Goal: Transaction & Acquisition: Purchase product/service

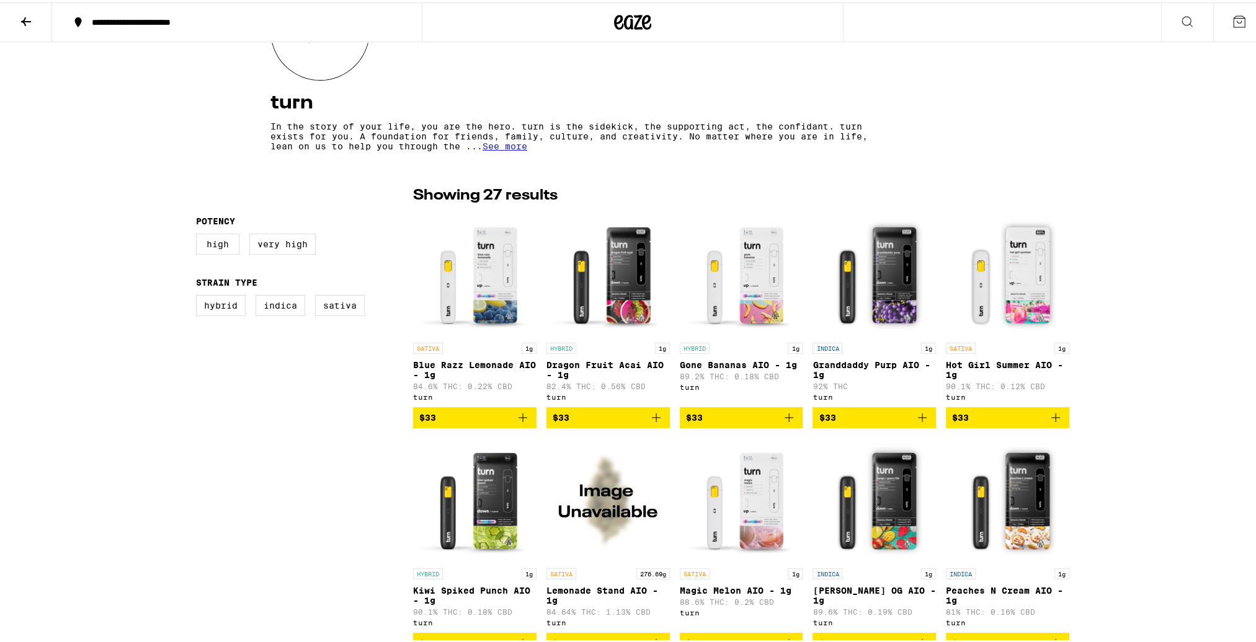
scroll to position [124, 0]
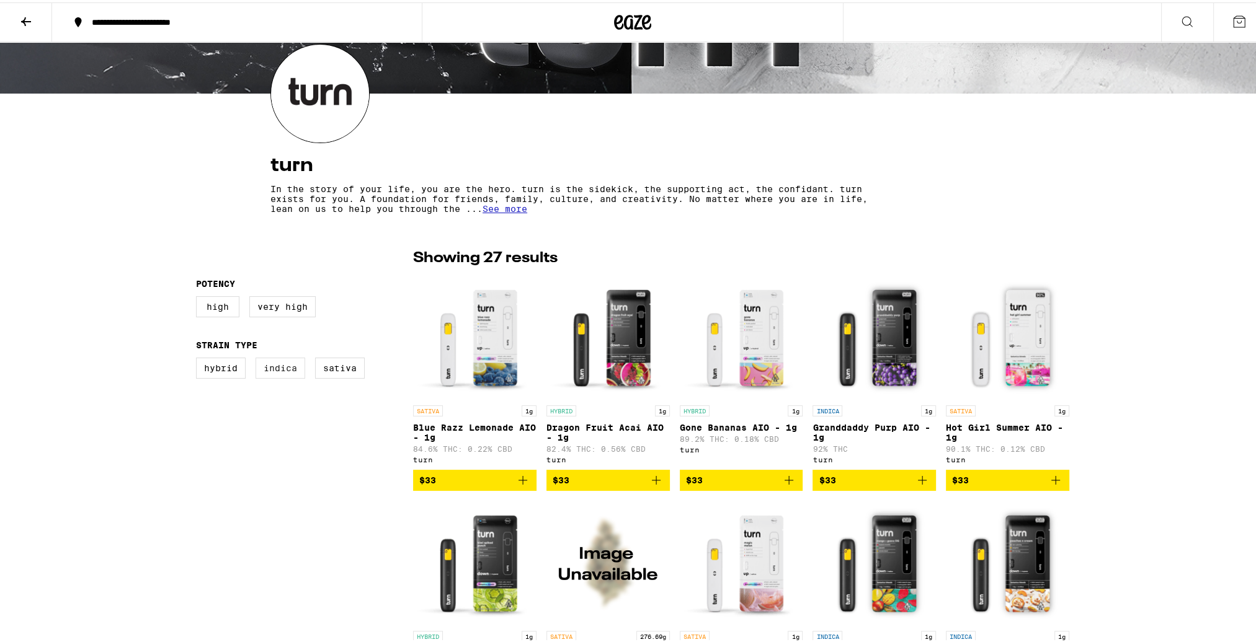
click at [278, 376] on label "Indica" at bounding box center [280, 365] width 50 height 21
click at [199, 358] on input "Indica" at bounding box center [198, 357] width 1 height 1
checkbox input "true"
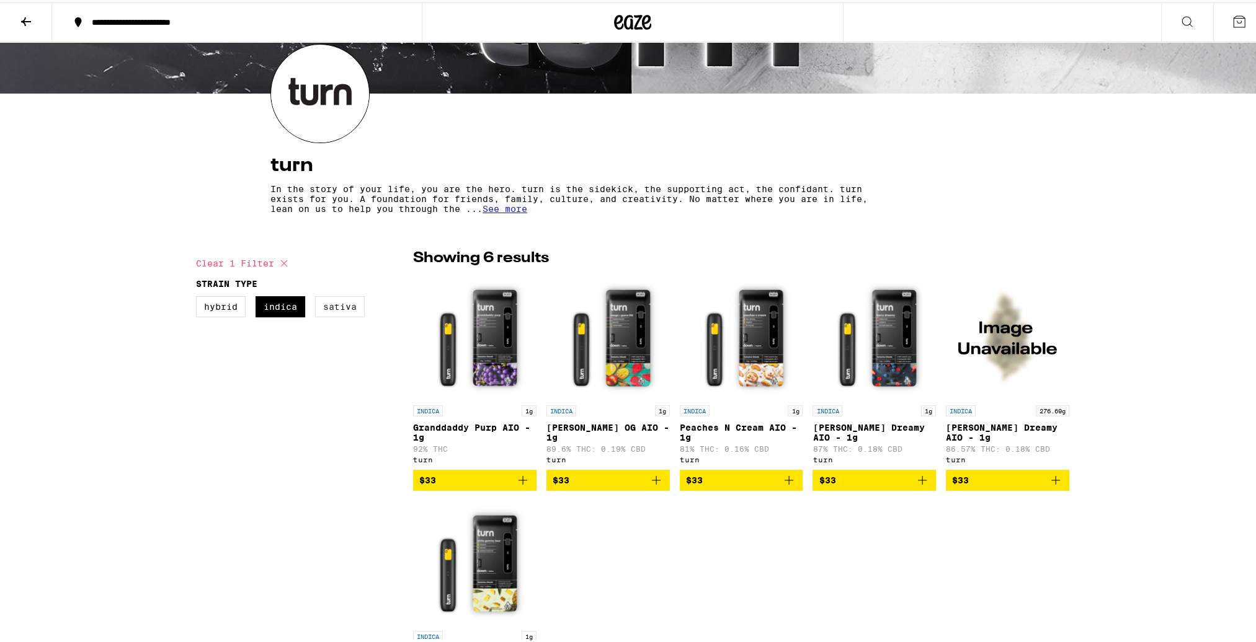
click at [322, 308] on label "Sativa" at bounding box center [340, 304] width 50 height 21
click at [199, 296] on input "Sativa" at bounding box center [198, 296] width 1 height 1
checkbox input "true"
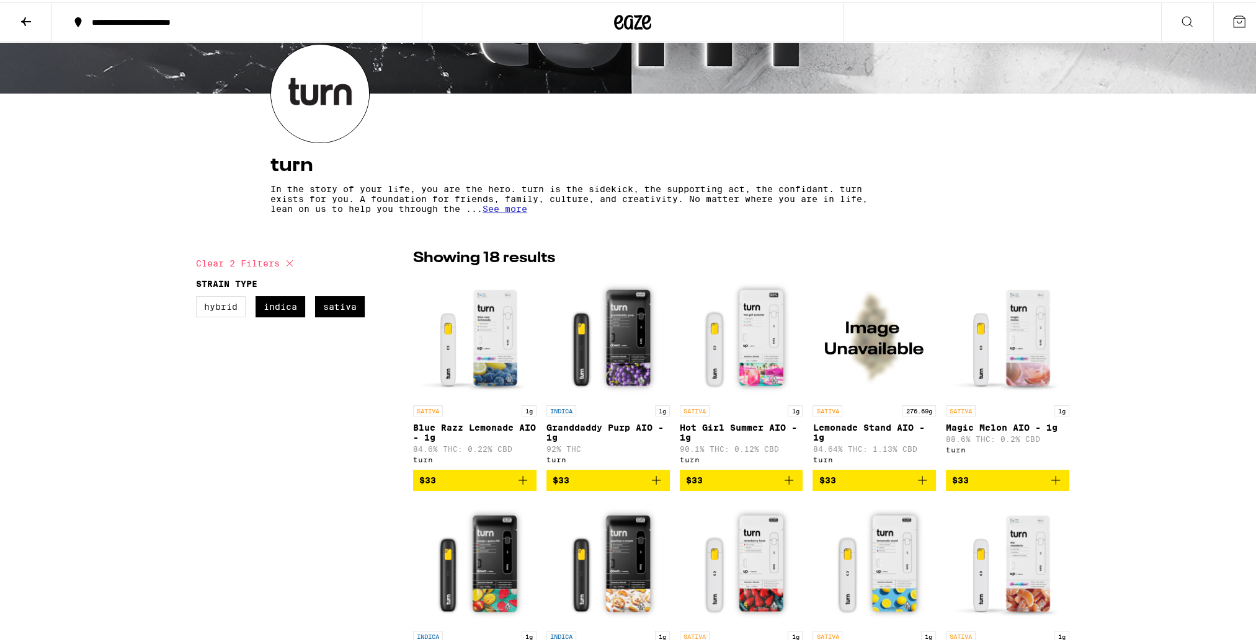
click at [220, 309] on label "Hybrid" at bounding box center [221, 304] width 50 height 21
click at [199, 296] on input "Hybrid" at bounding box center [198, 296] width 1 height 1
checkbox input "true"
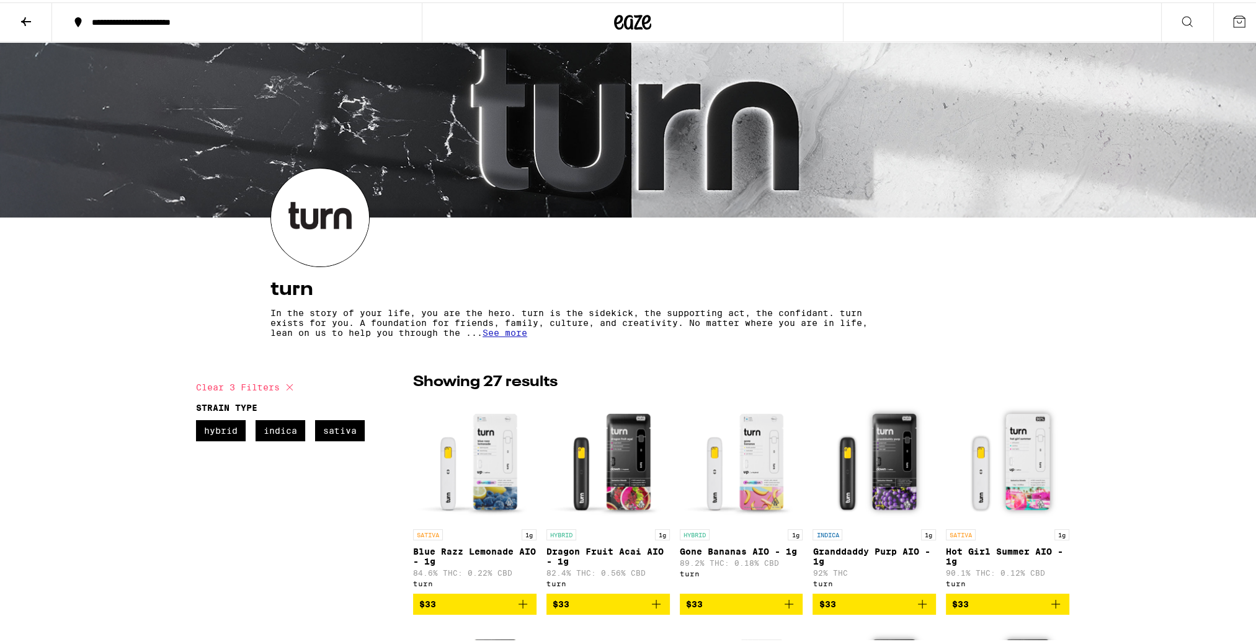
click at [19, 16] on icon at bounding box center [26, 19] width 15 height 15
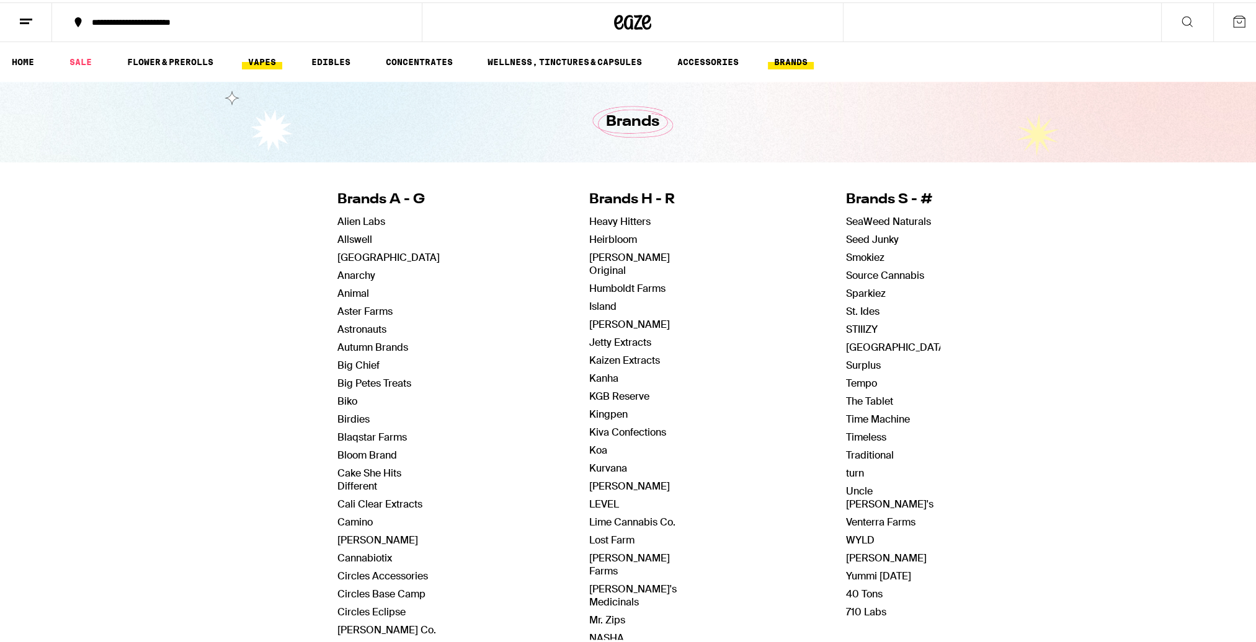
click at [265, 58] on link "VAPES" at bounding box center [262, 59] width 40 height 15
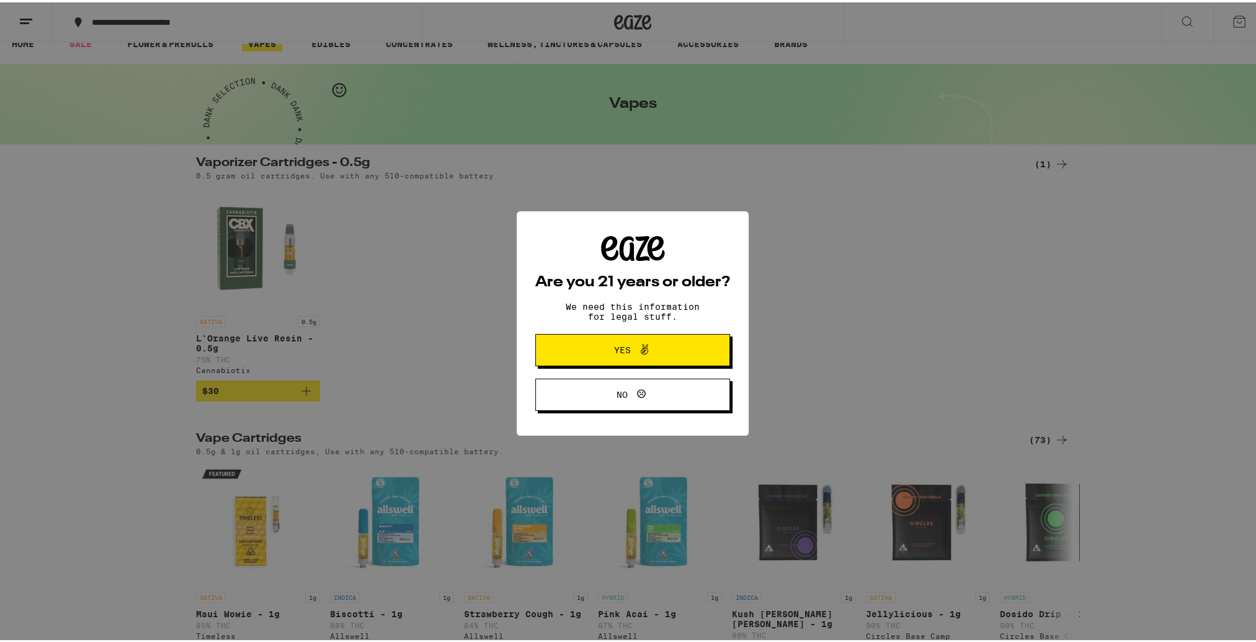
scroll to position [62, 0]
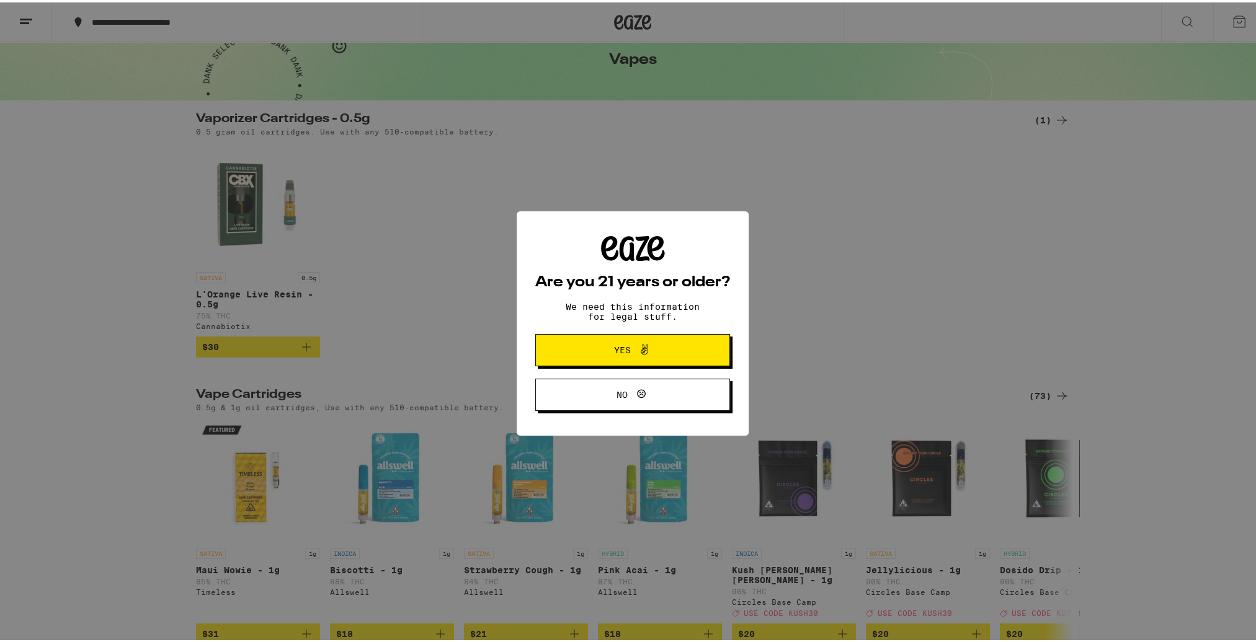
click at [604, 355] on span "Yes" at bounding box center [632, 348] width 94 height 16
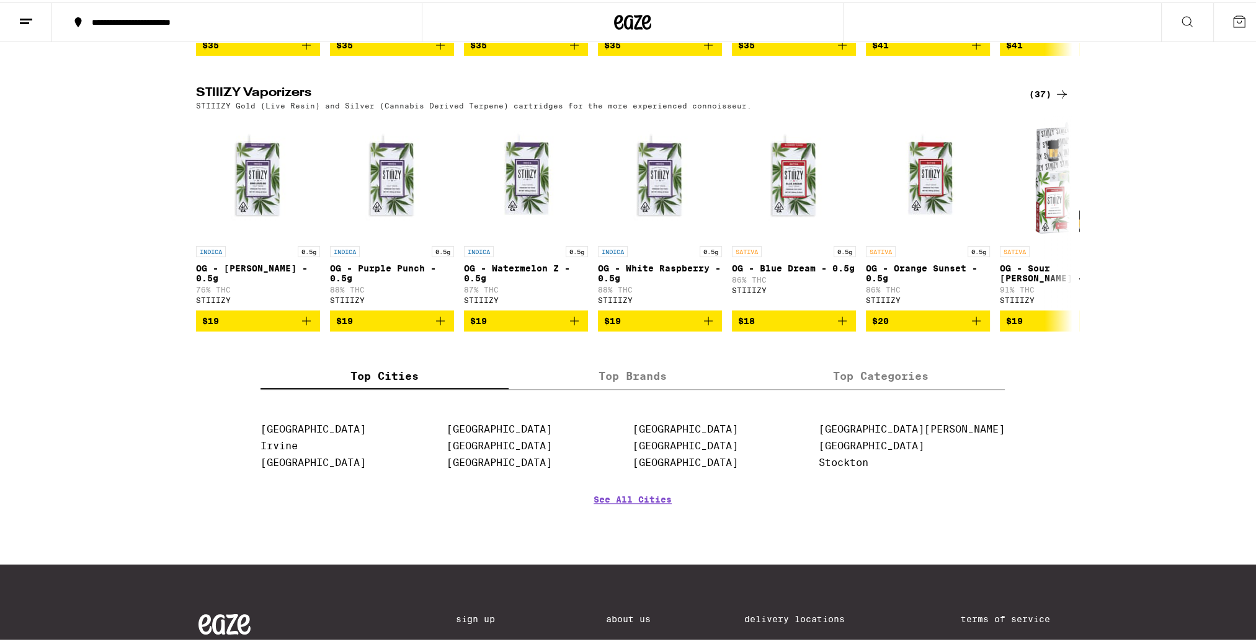
scroll to position [1240, 0]
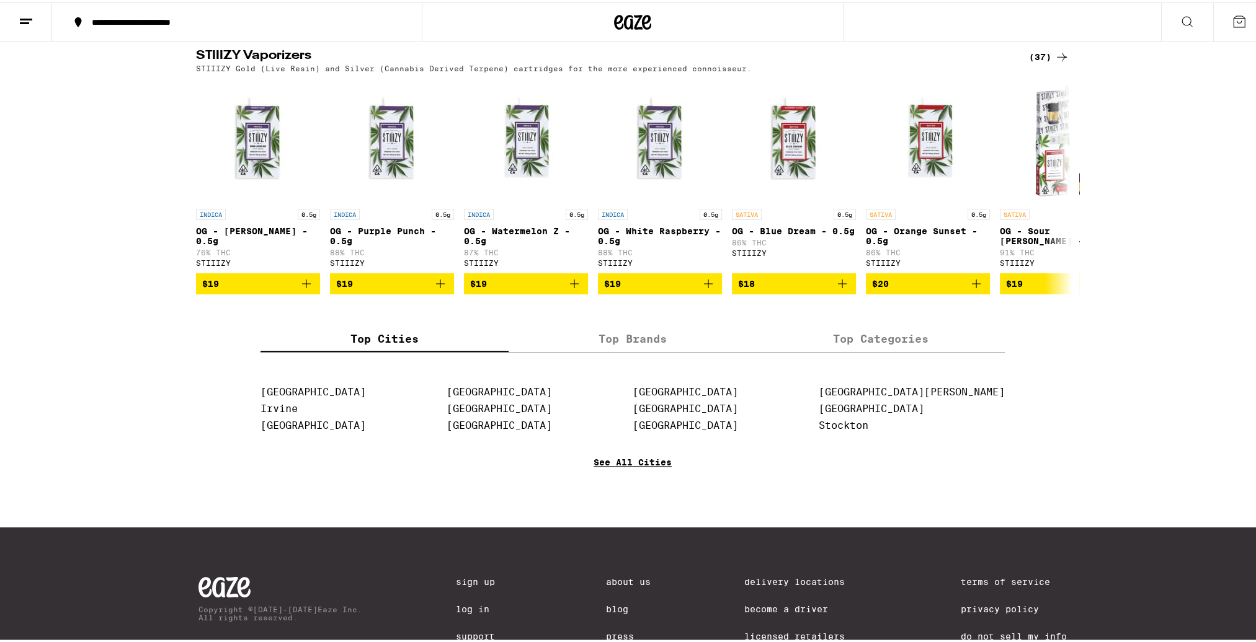
click at [633, 498] on link "See All Cities" at bounding box center [632, 478] width 78 height 46
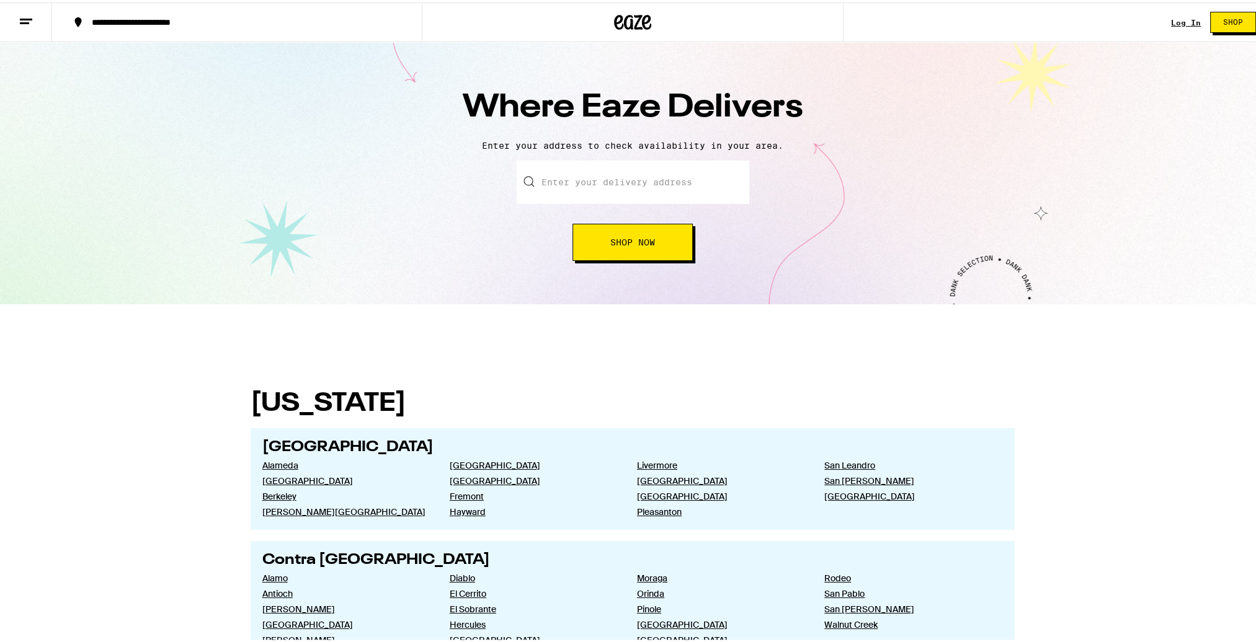
click at [661, 185] on input "text" at bounding box center [632, 179] width 233 height 43
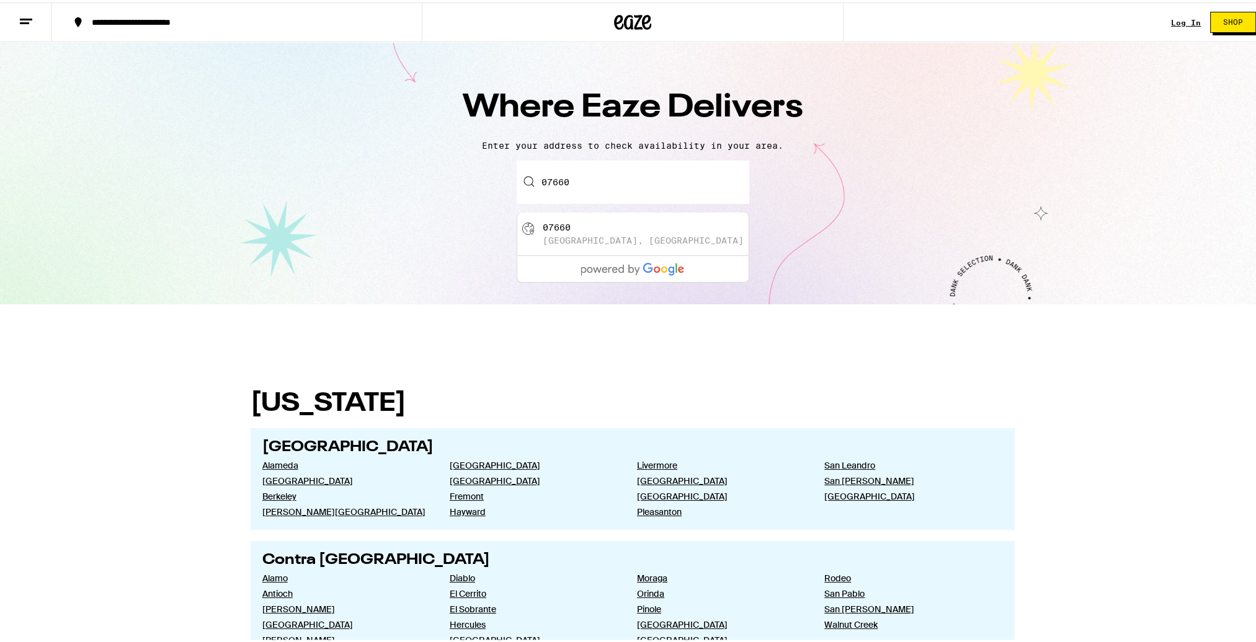
click at [615, 241] on div "[GEOGRAPHIC_DATA], [GEOGRAPHIC_DATA]" at bounding box center [643, 238] width 201 height 10
type input "[GEOGRAPHIC_DATA]"
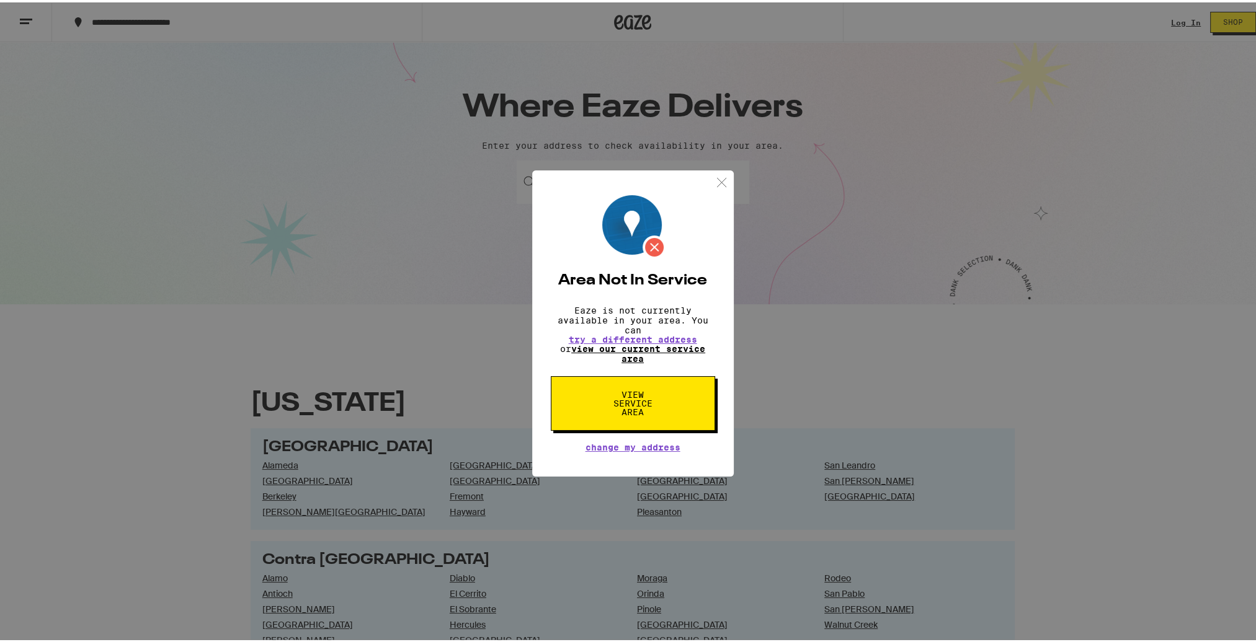
click at [625, 357] on link "view our current service area" at bounding box center [638, 352] width 134 height 20
click at [625, 350] on link "view our current service area" at bounding box center [638, 352] width 134 height 20
click at [625, 414] on span "View Service Area" at bounding box center [633, 401] width 64 height 26
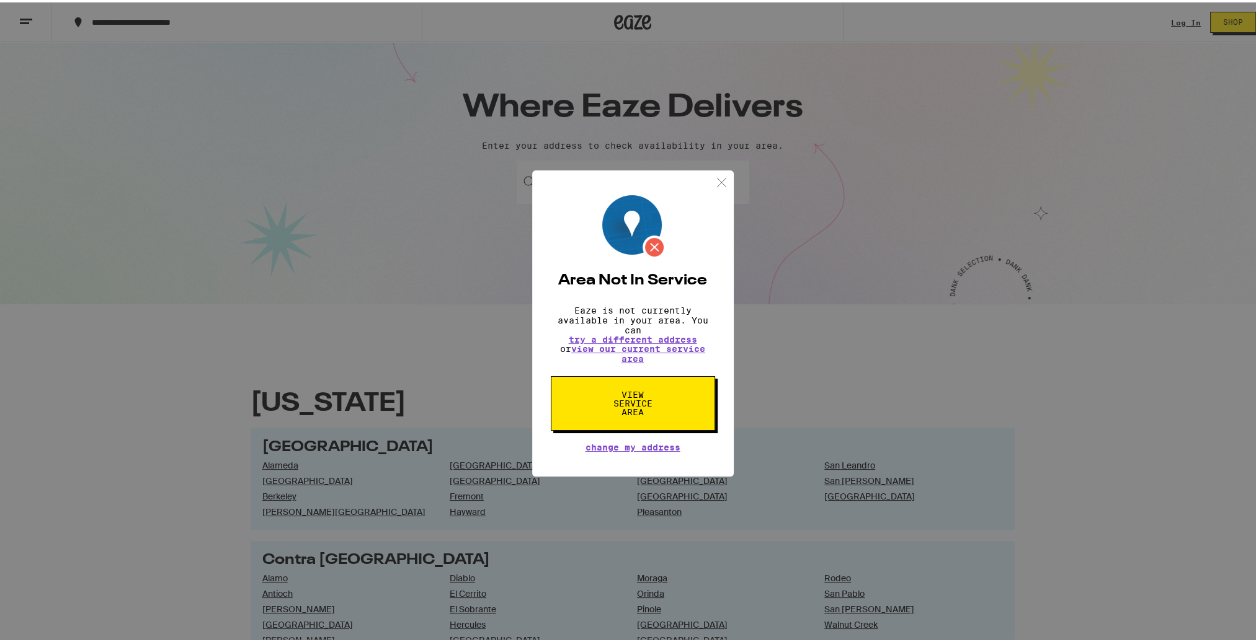
click at [625, 414] on span "View Service Area" at bounding box center [633, 401] width 64 height 26
click at [345, 212] on div "Area Not In Service Eaze is not currently available in your area. You can try a…" at bounding box center [632, 321] width 1265 height 642
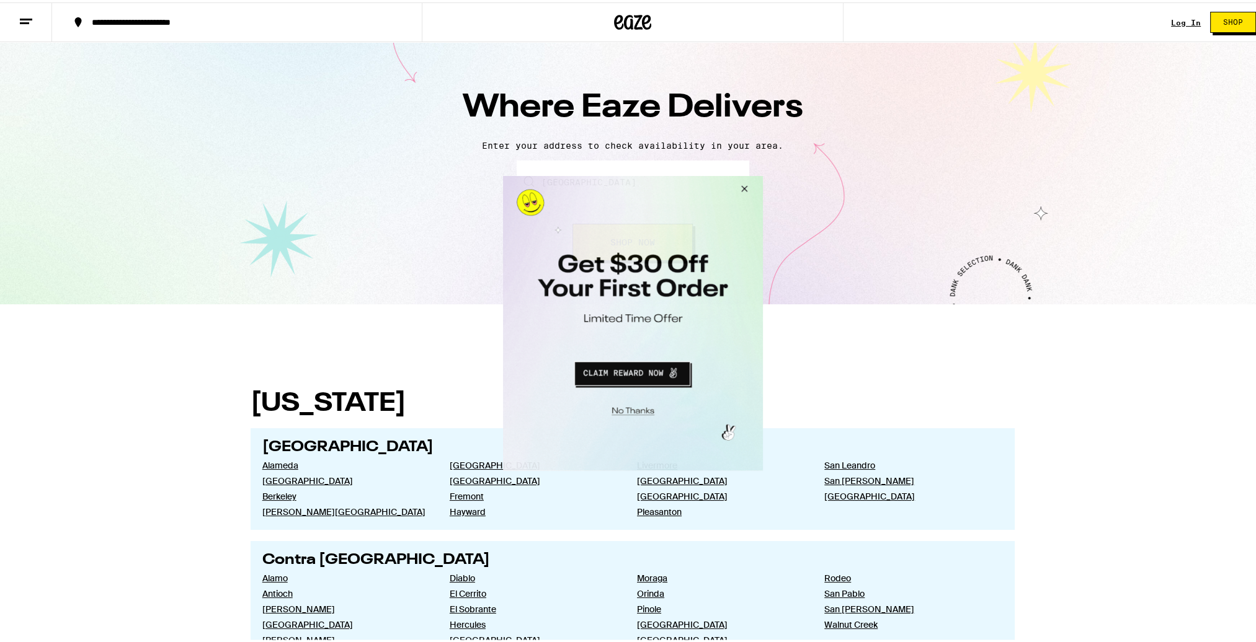
click at [743, 185] on button "Close Modal" at bounding box center [741, 190] width 33 height 30
